Goal: Task Accomplishment & Management: Manage account settings

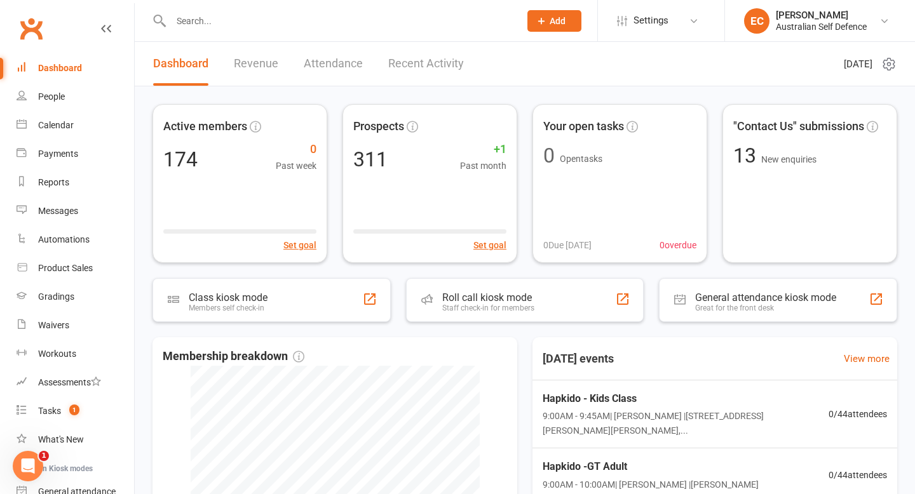
click at [189, 26] on input "text" at bounding box center [339, 21] width 344 height 18
type input "a"
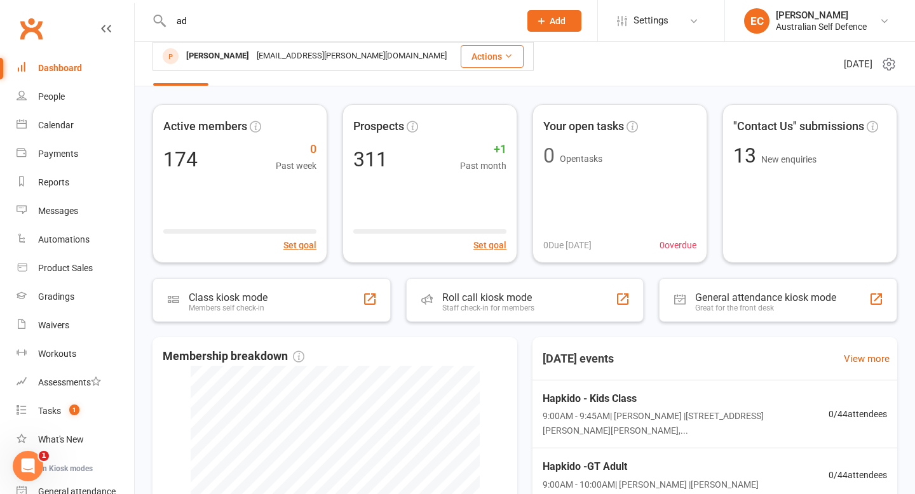
type input "a"
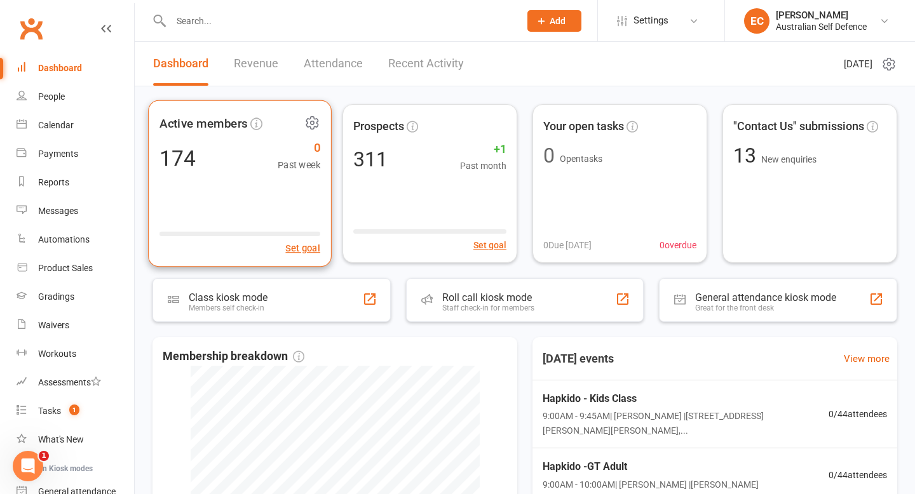
click at [217, 126] on span "Active members" at bounding box center [203, 123] width 88 height 19
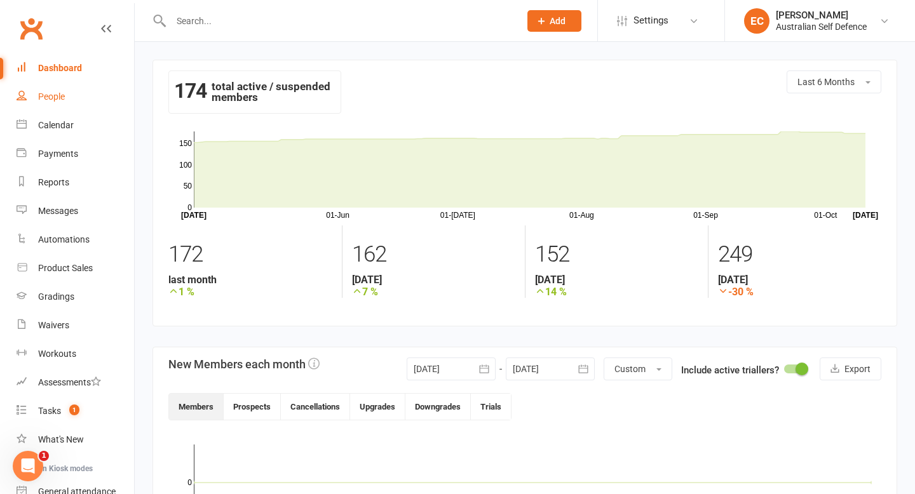
click at [58, 96] on div "People" at bounding box center [51, 97] width 27 height 10
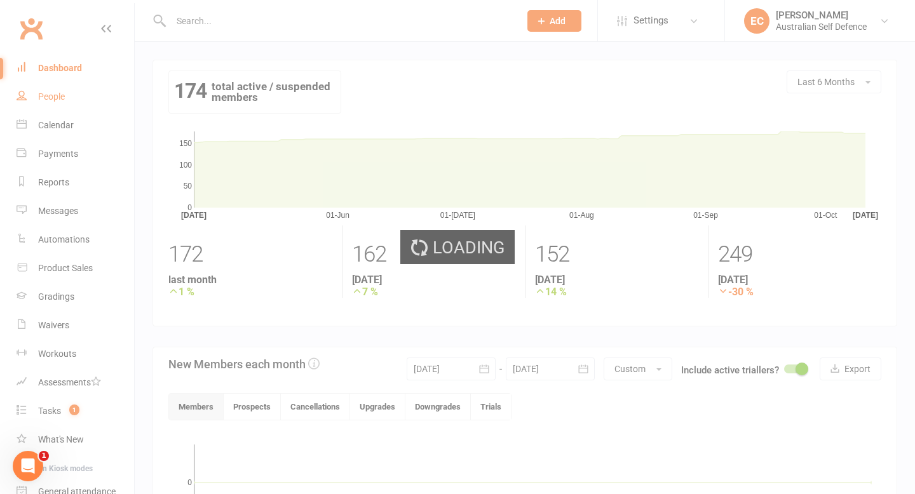
select select "100"
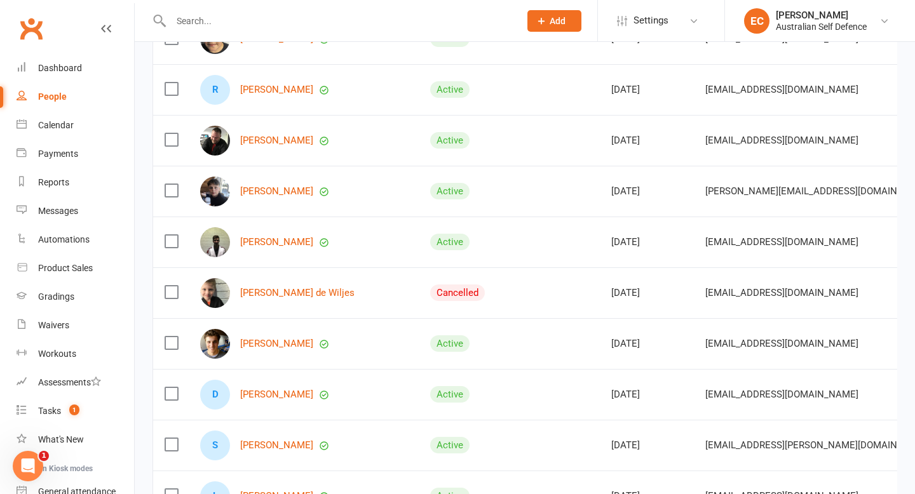
scroll to position [2410, 0]
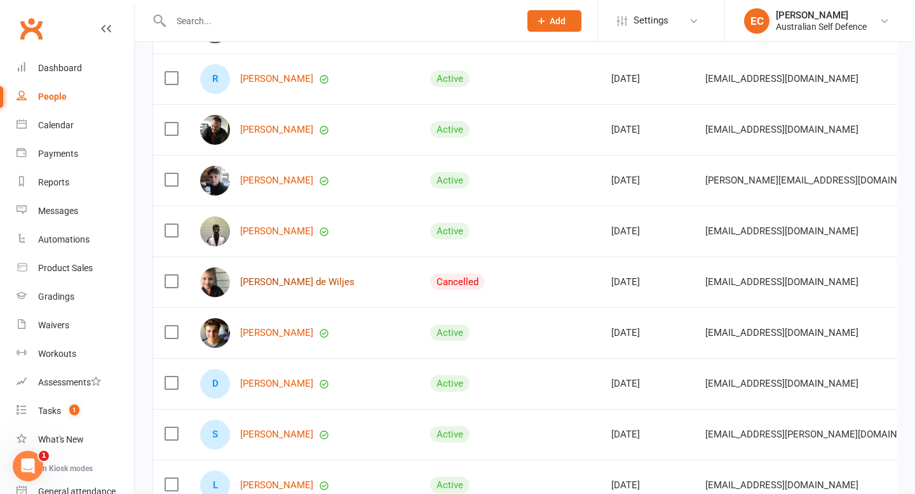
click at [264, 283] on link "[PERSON_NAME] de Wiljes" at bounding box center [297, 282] width 114 height 11
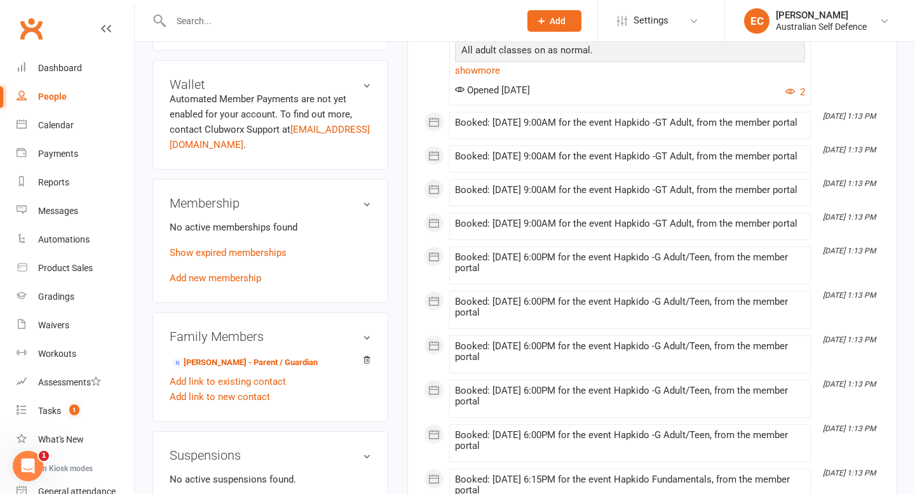
scroll to position [409, 0]
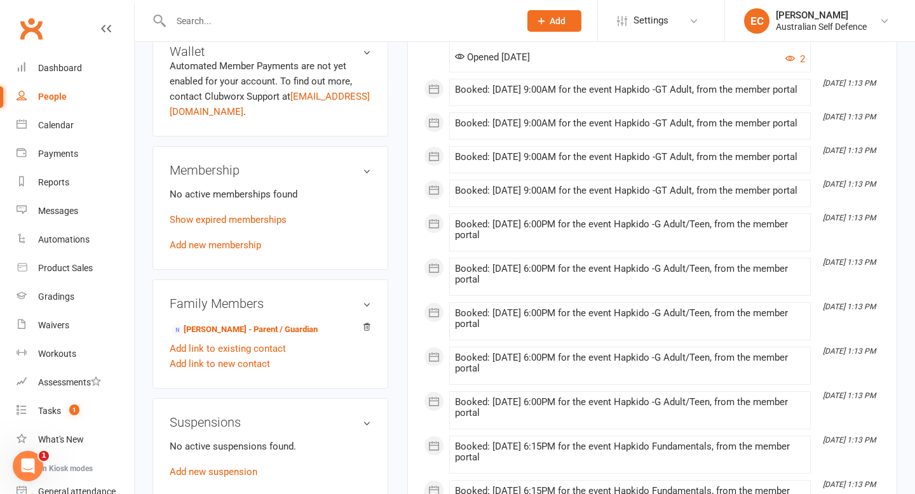
click at [366, 163] on h3 "Membership" at bounding box center [270, 170] width 201 height 14
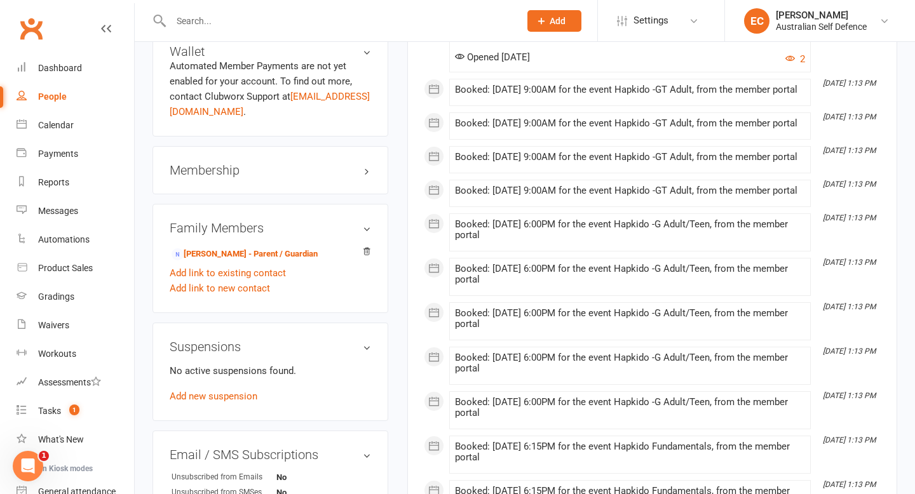
click at [212, 163] on h3 "Membership" at bounding box center [270, 170] width 201 height 14
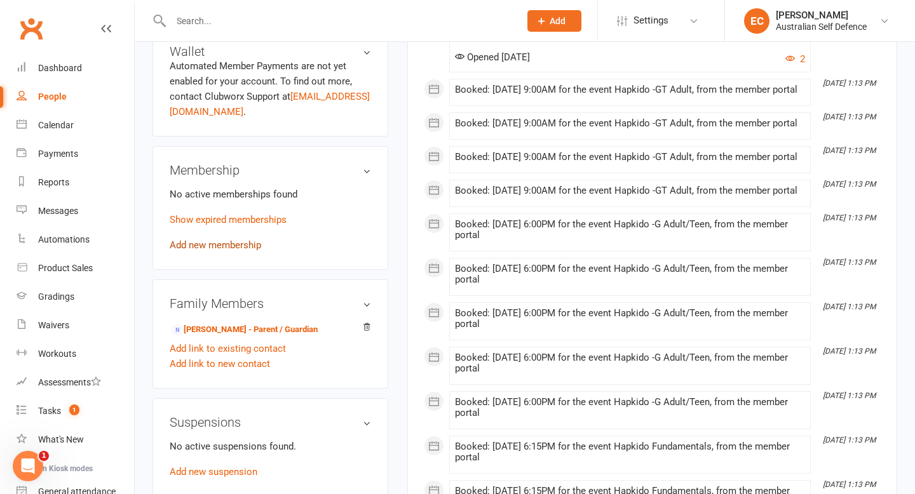
click at [229, 240] on link "Add new membership" at bounding box center [216, 245] width 92 height 11
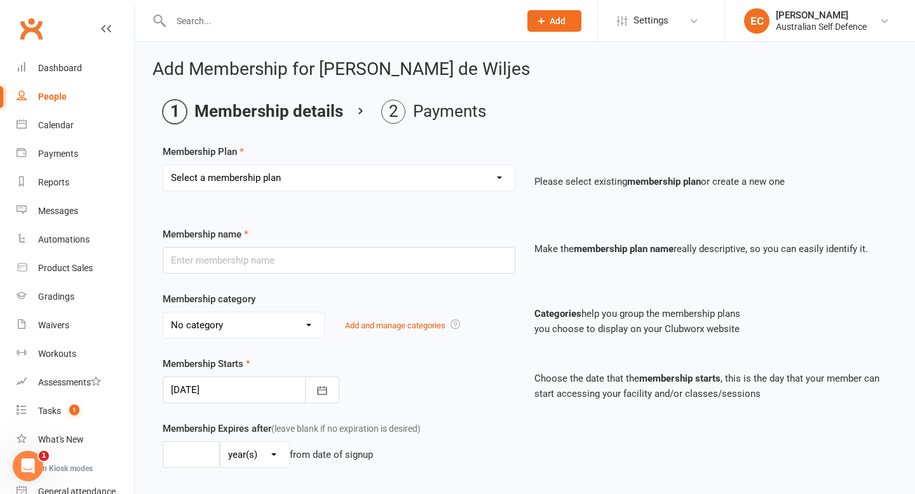
click at [503, 179] on select "Select a membership plan Create new Membership Plan ASD Member Trial Class Pros…" at bounding box center [338, 177] width 351 height 25
select select "1"
click at [163, 165] on select "Select a membership plan Create new Membership Plan ASD Member Trial Class Pros…" at bounding box center [338, 177] width 351 height 25
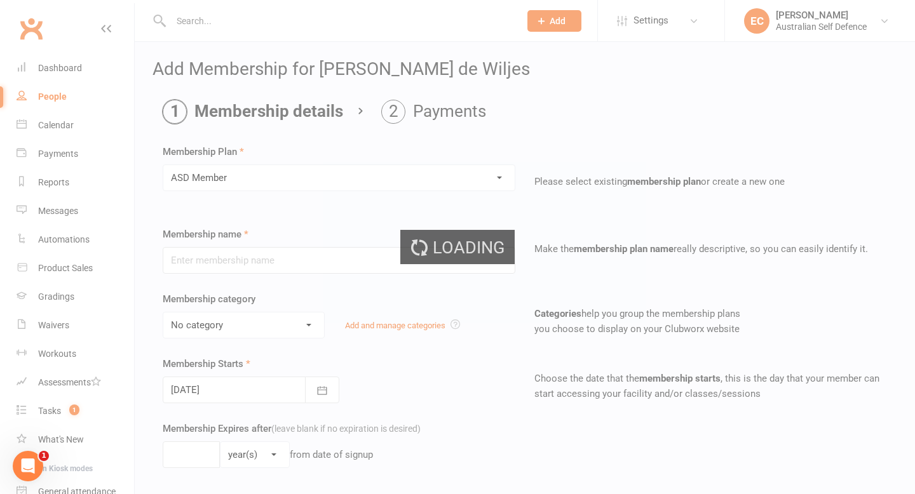
type input "ASD Member"
select select "1"
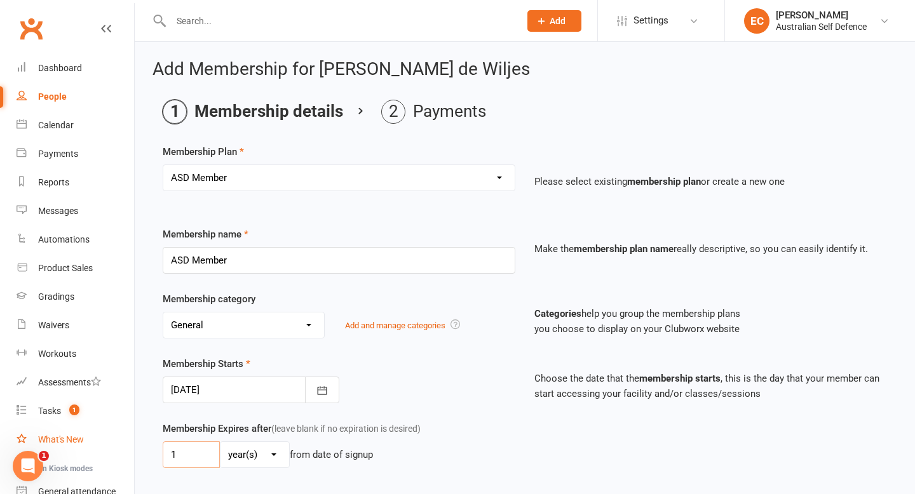
drag, startPoint x: 185, startPoint y: 457, endPoint x: 118, endPoint y: 454, distance: 66.8
click at [120, 454] on ui-view "Prospect Member Non-attending contact Class / event Appointment Grading event T…" at bounding box center [457, 408] width 915 height 811
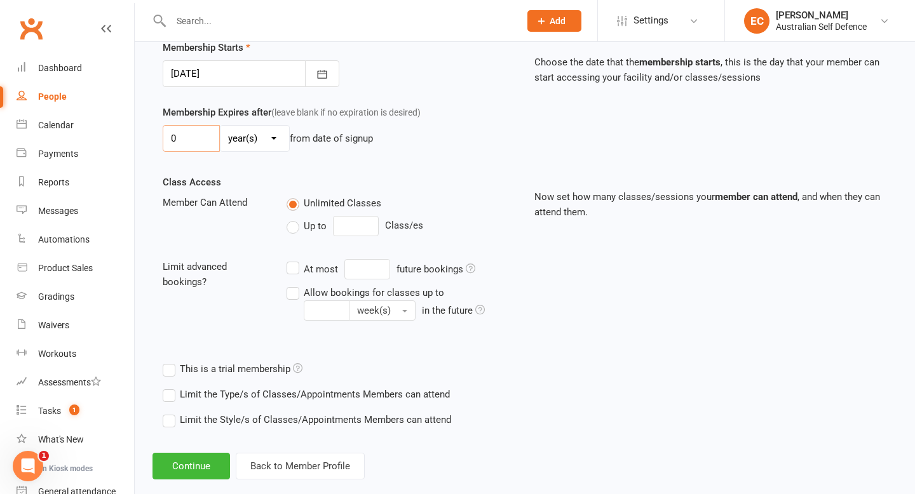
scroll to position [338, 0]
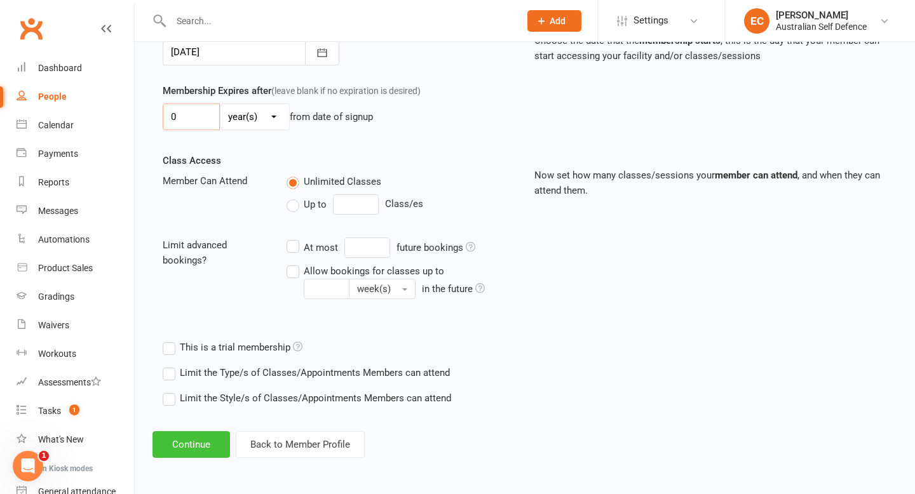
type input "0"
click at [204, 442] on button "Continue" at bounding box center [192, 444] width 78 height 27
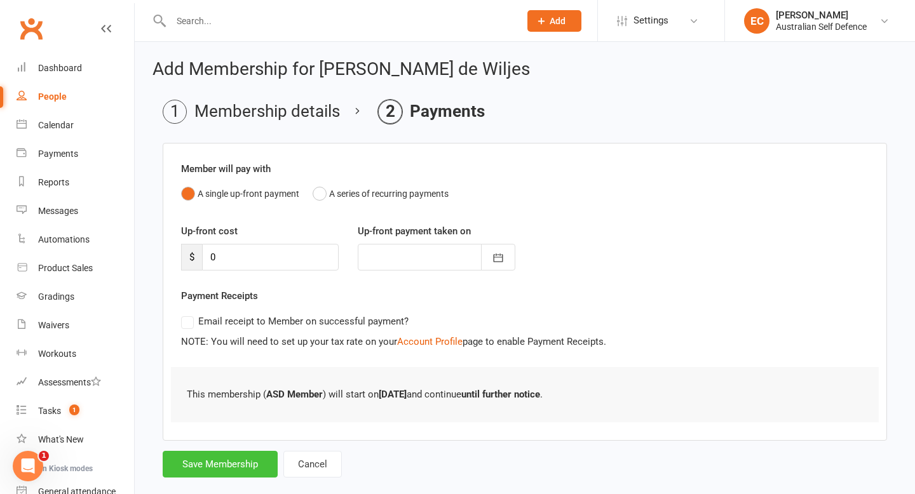
click at [224, 466] on button "Save Membership" at bounding box center [220, 464] width 115 height 27
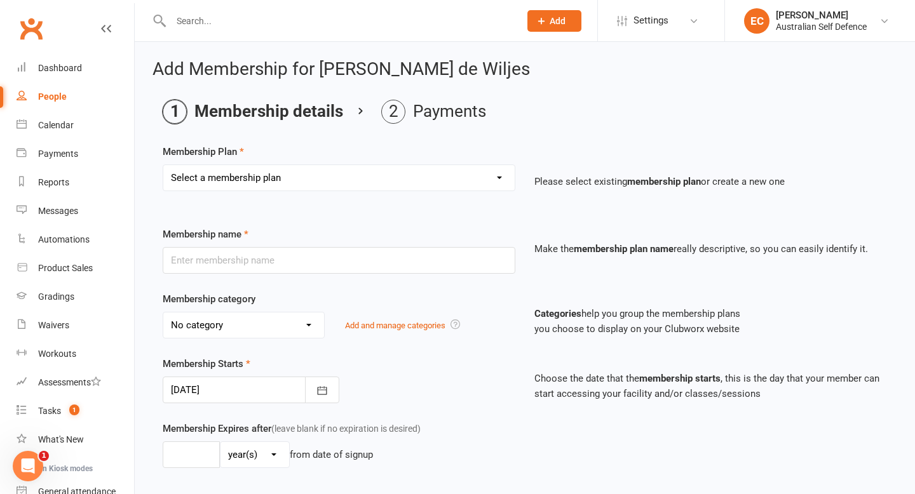
click at [59, 98] on div "People" at bounding box center [52, 97] width 29 height 10
select select "100"
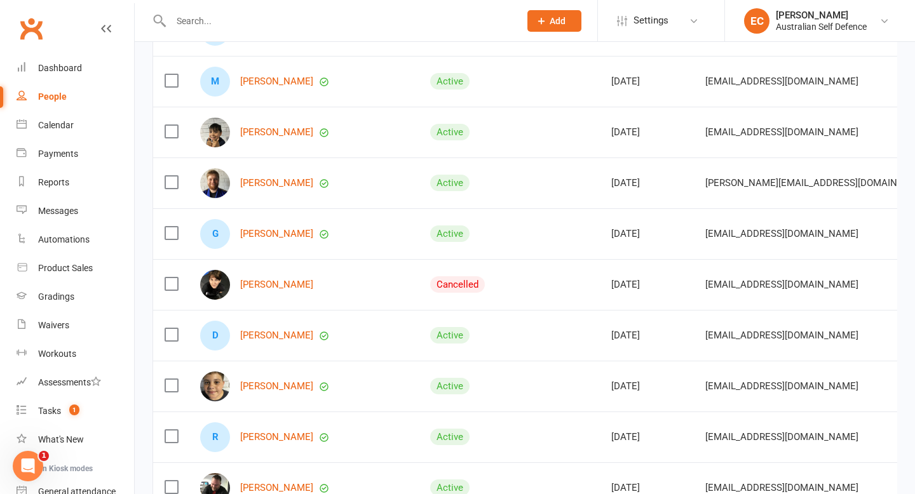
scroll to position [2053, 0]
click at [266, 283] on link "[PERSON_NAME]" at bounding box center [276, 283] width 73 height 11
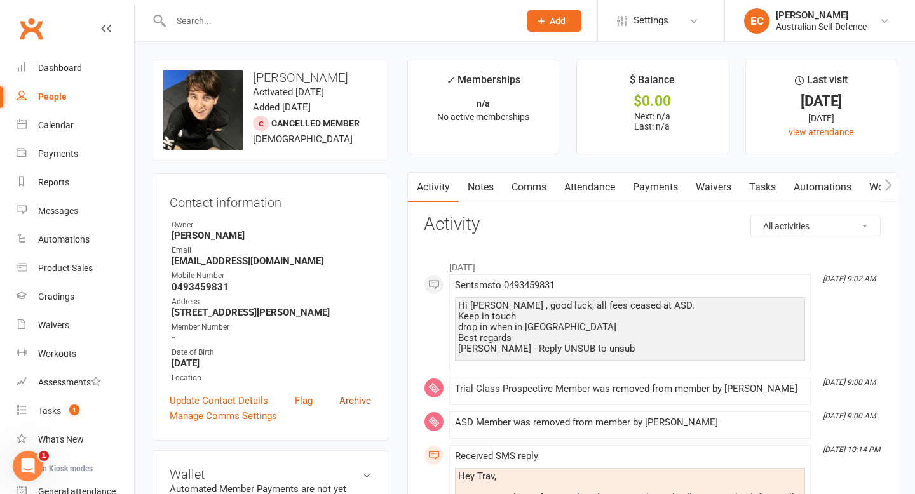
click at [355, 402] on link "Archive" at bounding box center [355, 400] width 32 height 15
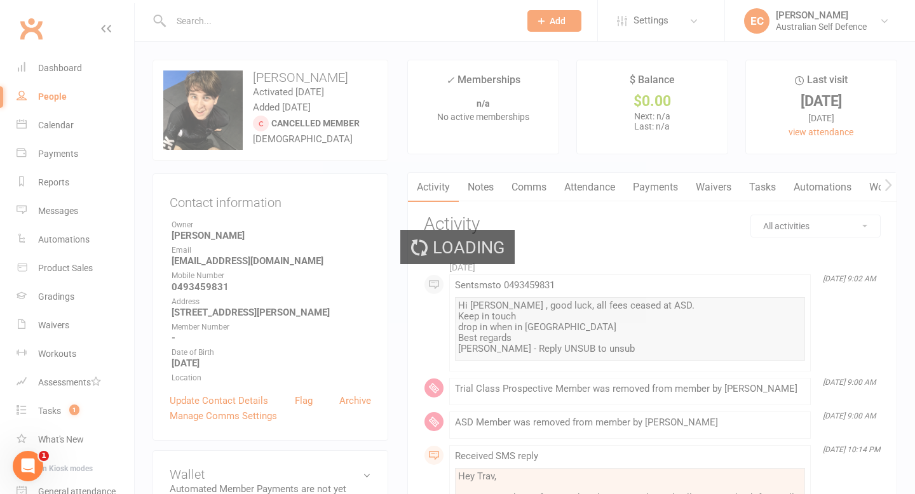
select select "100"
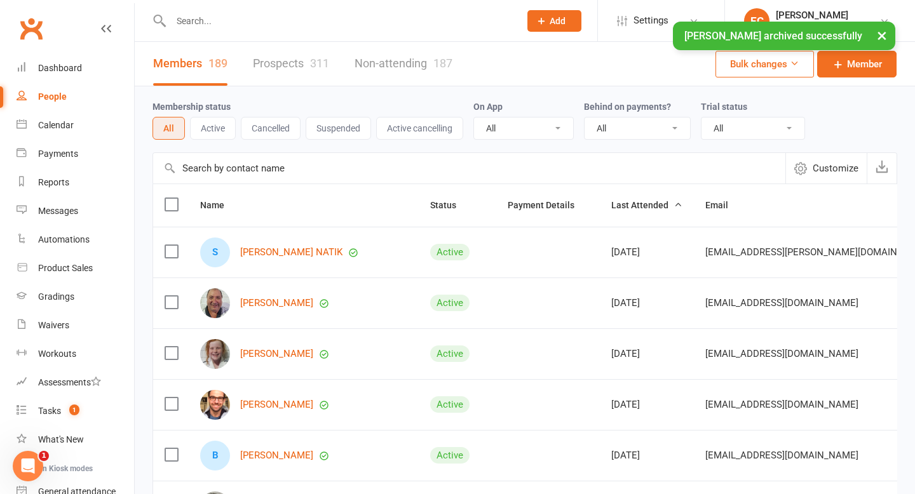
click at [173, 22] on div "× [PERSON_NAME] archived successfully" at bounding box center [449, 22] width 899 height 0
click at [59, 96] on div "People" at bounding box center [52, 97] width 29 height 10
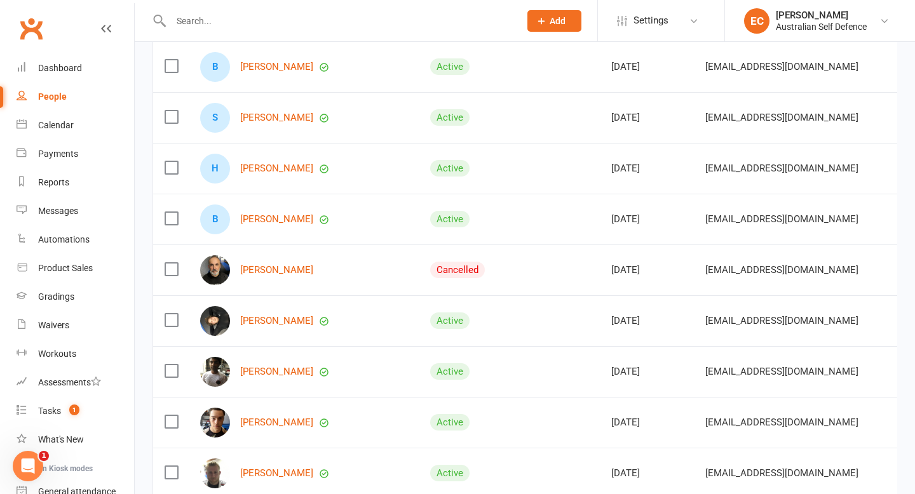
scroll to position [2931, 0]
click at [264, 268] on link "[PERSON_NAME]" at bounding box center [276, 269] width 73 height 11
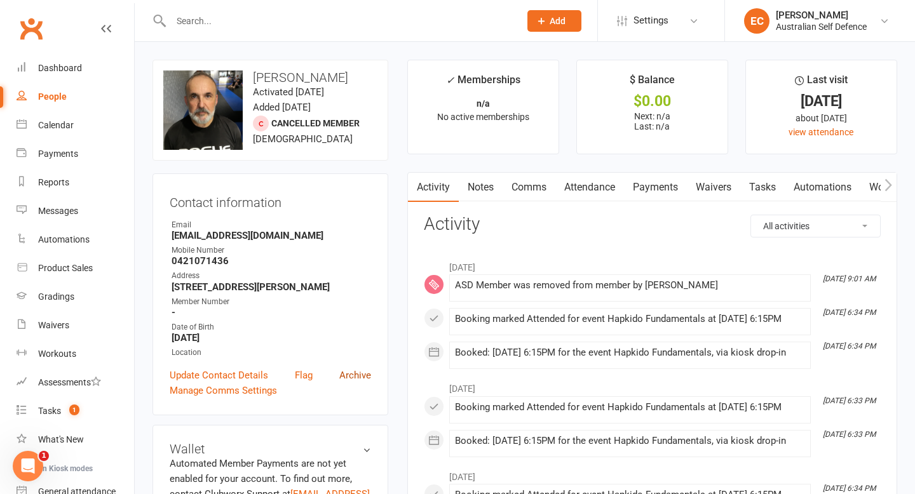
click at [355, 371] on link "Archive" at bounding box center [355, 375] width 32 height 15
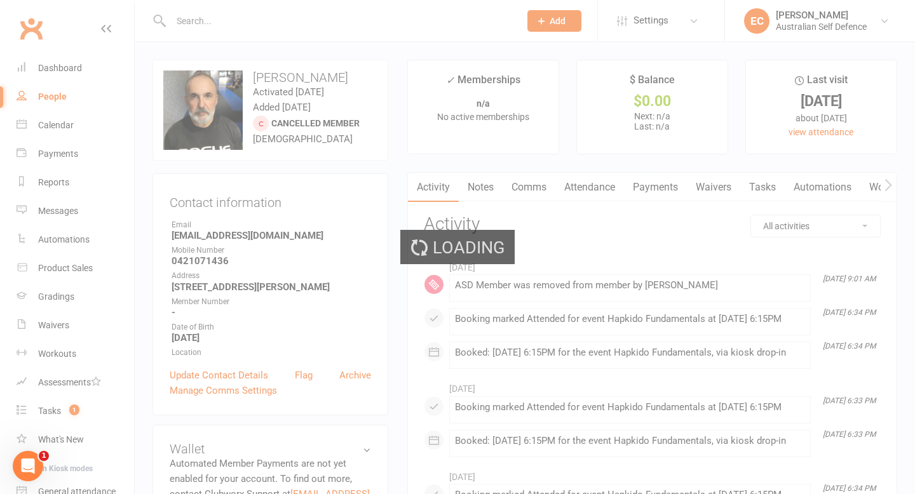
select select "100"
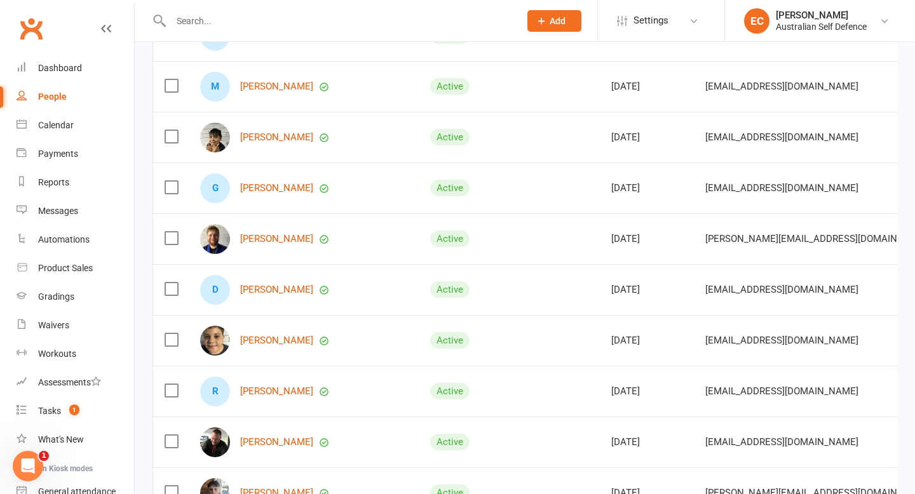
scroll to position [2054, 0]
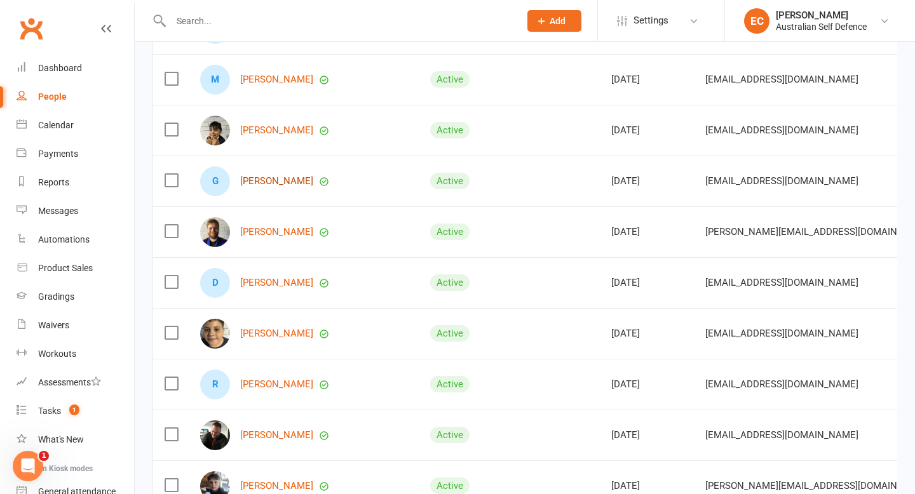
click at [259, 184] on link "[PERSON_NAME]" at bounding box center [276, 181] width 73 height 11
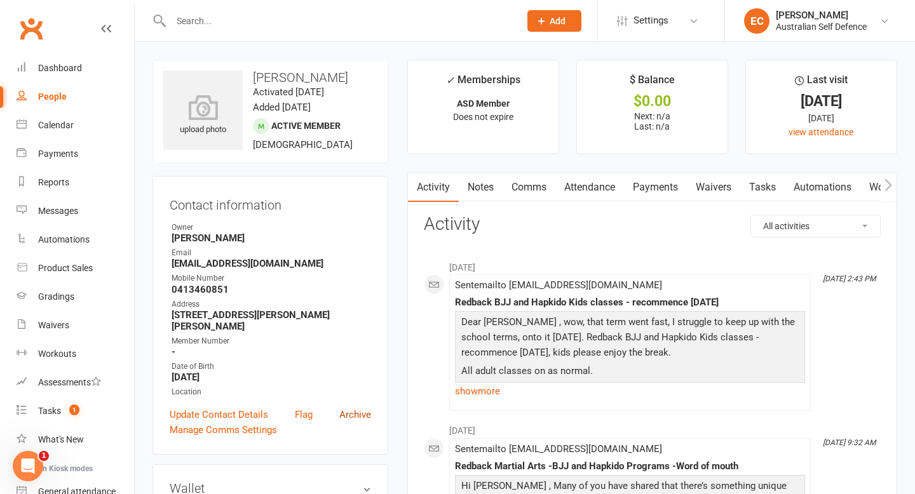
click at [365, 407] on link "Archive" at bounding box center [355, 414] width 32 height 15
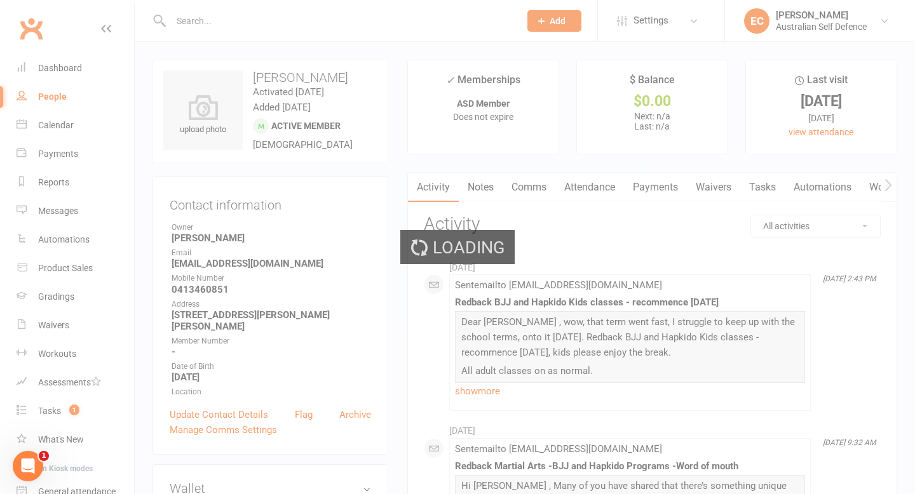
select select "100"
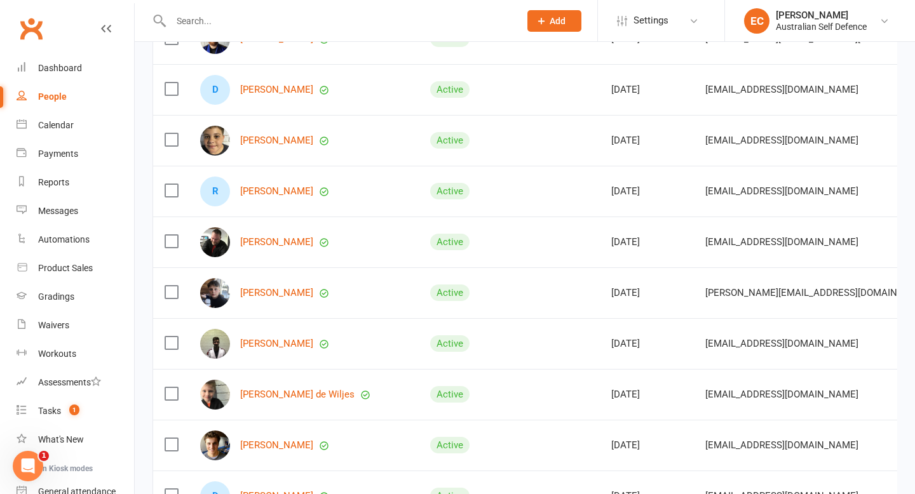
scroll to position [2192, 0]
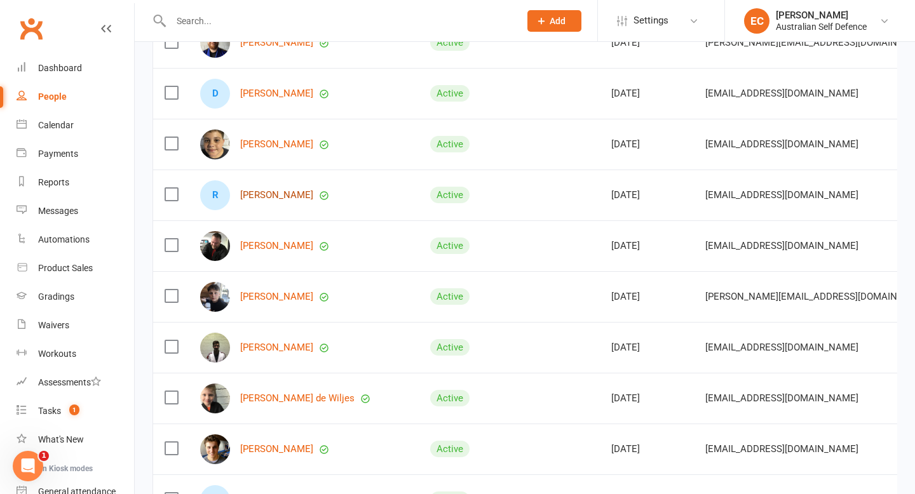
click at [304, 194] on link "[PERSON_NAME]" at bounding box center [276, 195] width 73 height 11
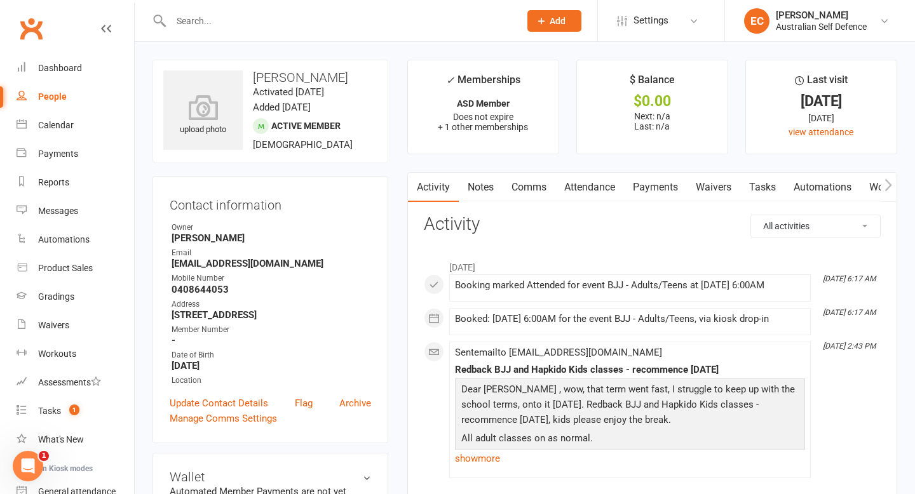
click at [588, 184] on link "Attendance" at bounding box center [589, 187] width 69 height 29
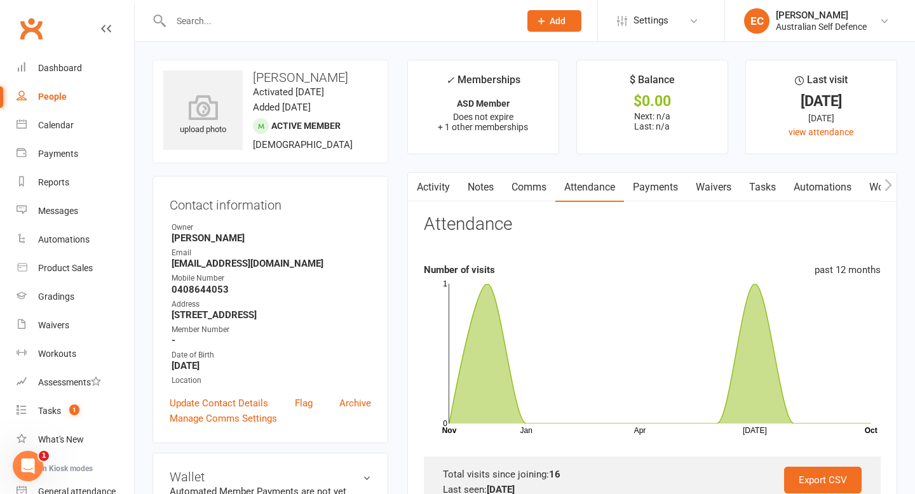
click at [55, 97] on div "People" at bounding box center [52, 97] width 29 height 10
select select "100"
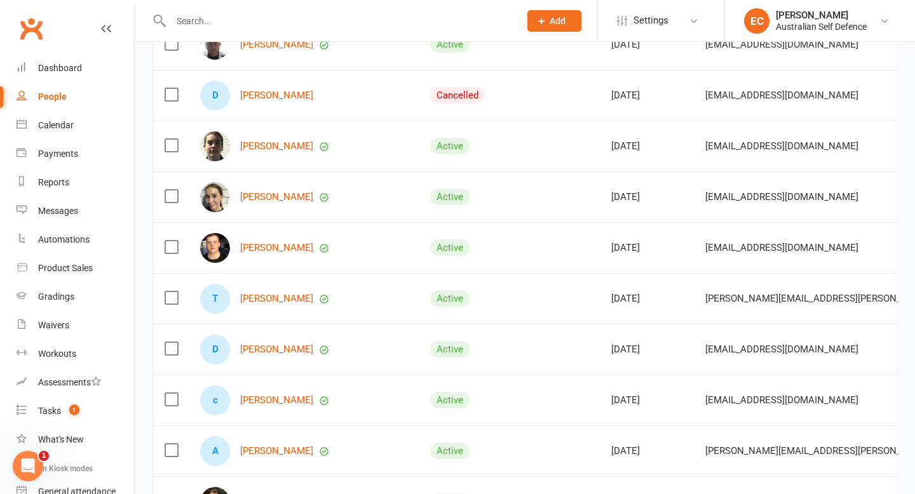
scroll to position [3262, 0]
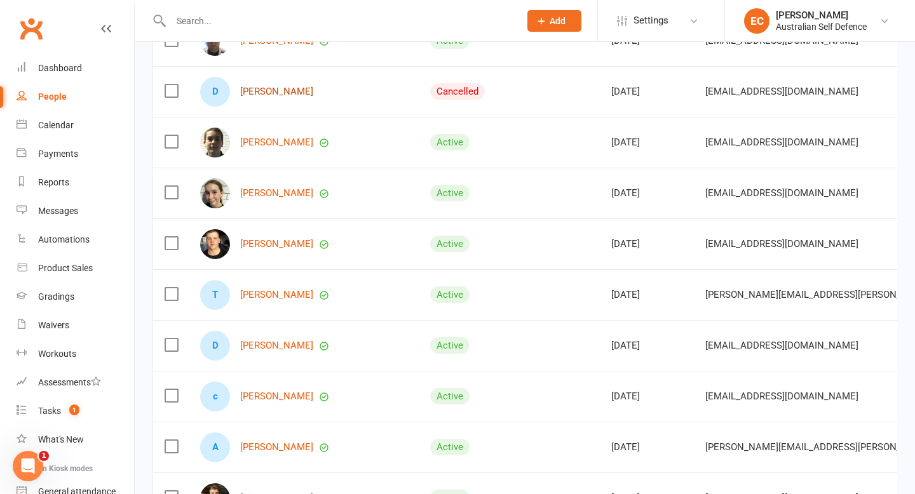
click at [266, 91] on link "[PERSON_NAME]" at bounding box center [276, 91] width 73 height 11
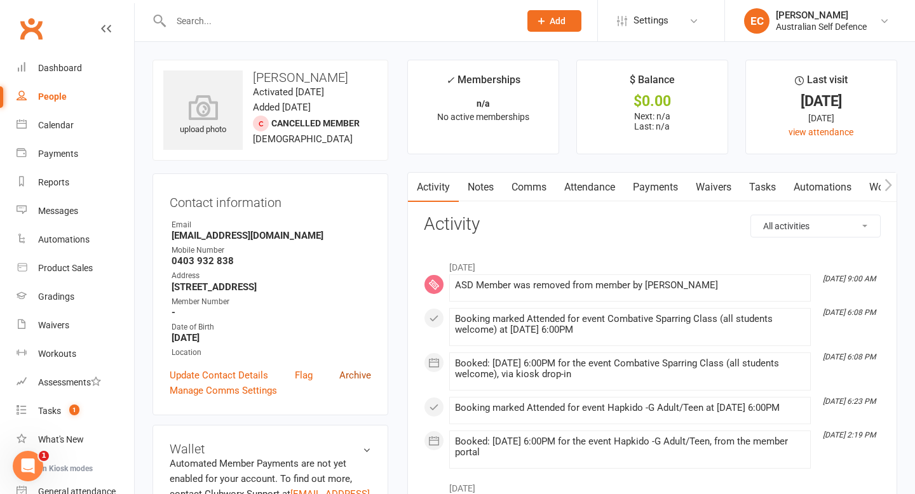
click at [356, 373] on link "Archive" at bounding box center [355, 375] width 32 height 15
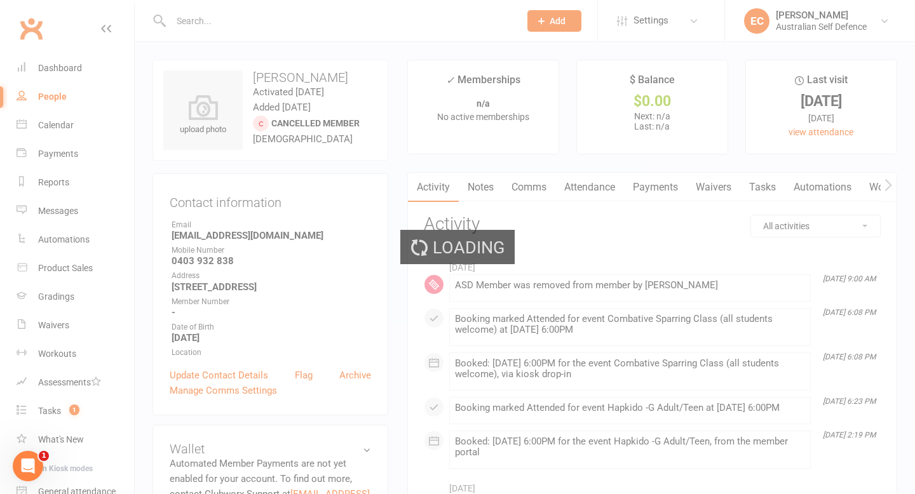
select select "100"
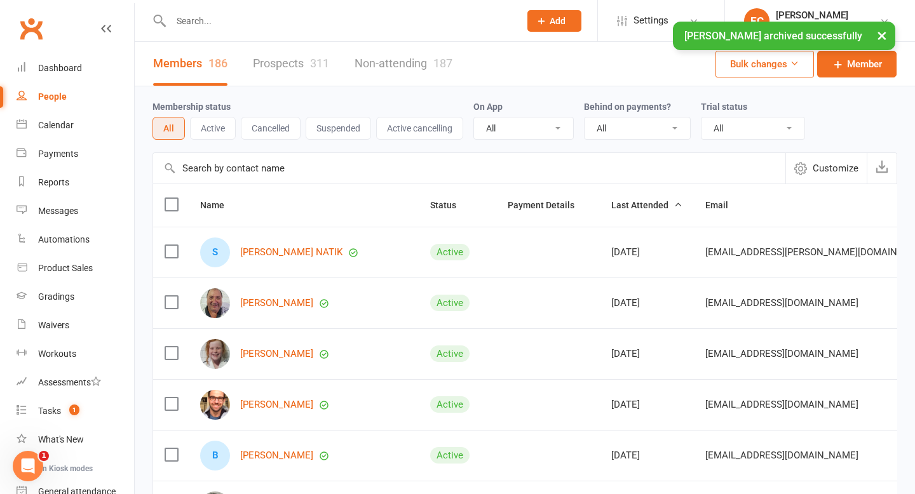
click at [60, 99] on div "People" at bounding box center [52, 97] width 29 height 10
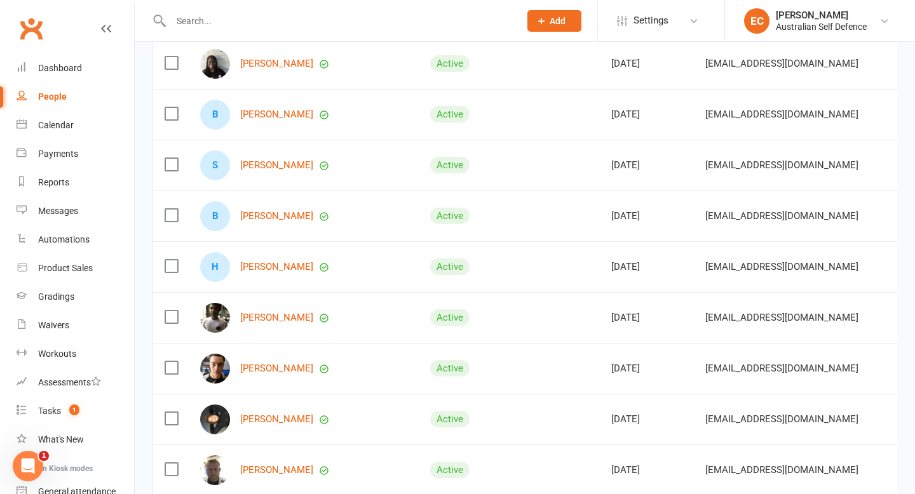
scroll to position [2833, 0]
click at [278, 316] on link "[PERSON_NAME]" at bounding box center [276, 317] width 73 height 11
